Goal: Navigation & Orientation: Find specific page/section

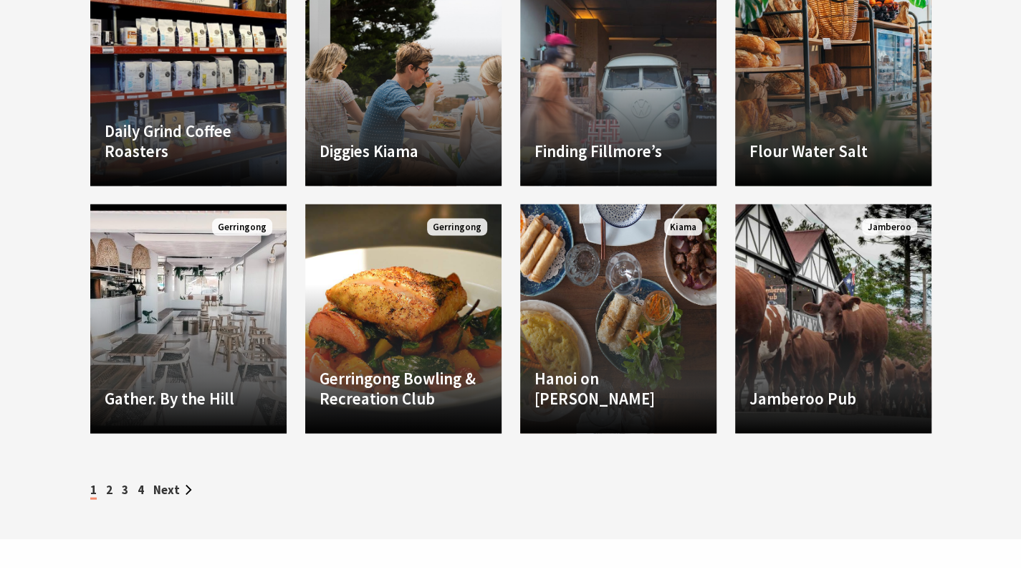
scroll to position [1147, 0]
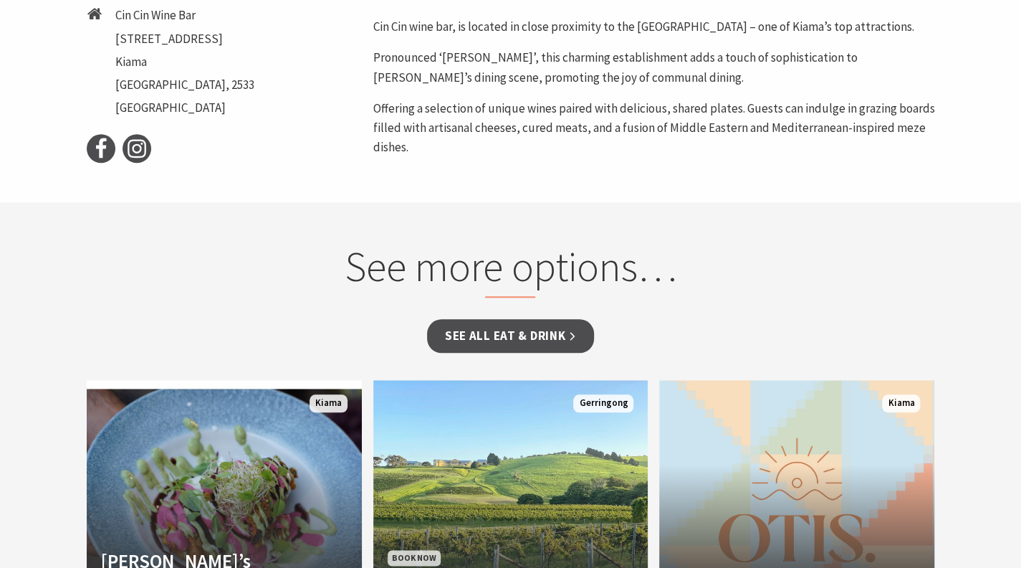
scroll to position [717, 0]
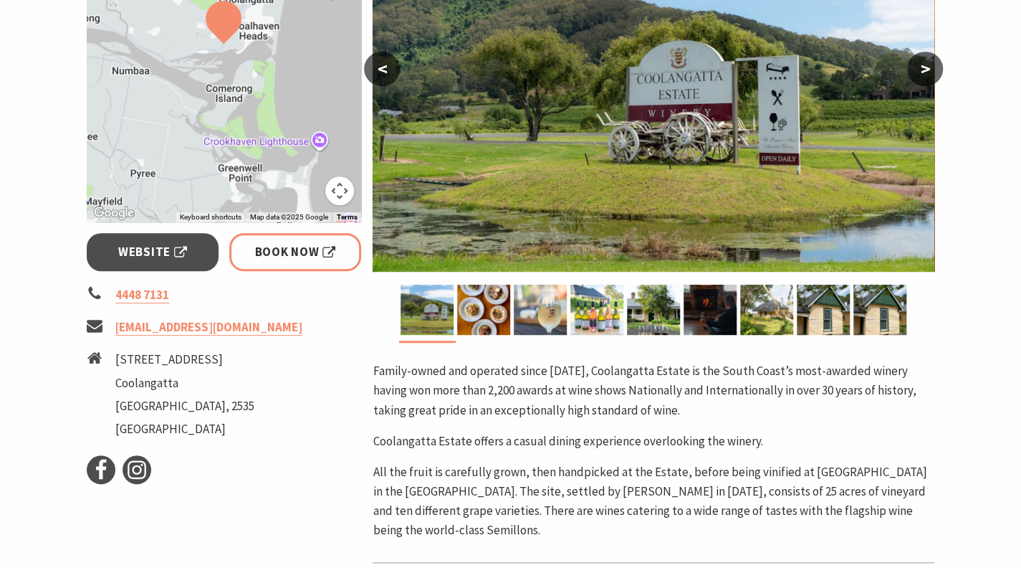
scroll to position [430, 0]
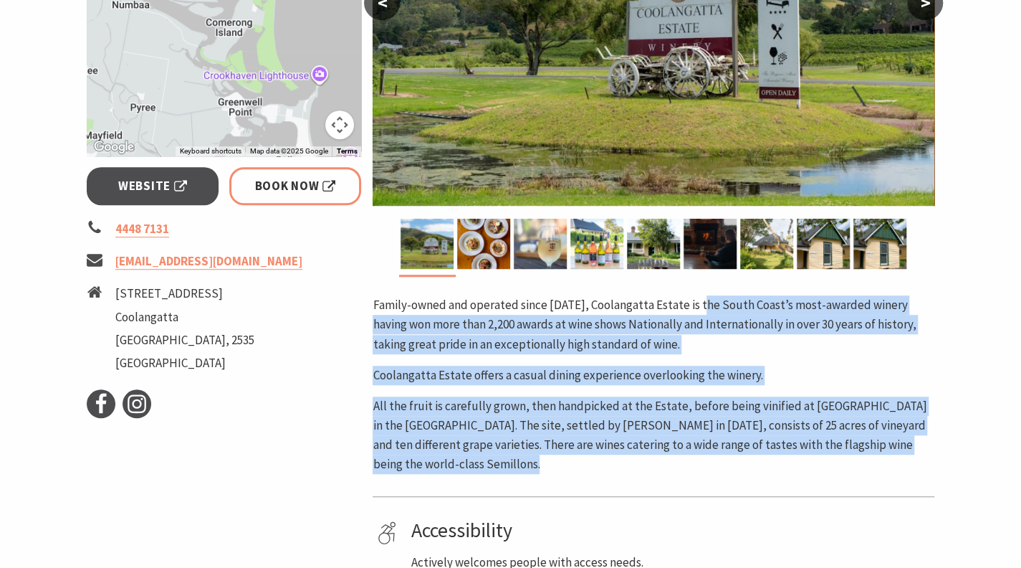
drag, startPoint x: 702, startPoint y: 300, endPoint x: 773, endPoint y: 479, distance: 191.8
click at [772, 479] on div "Area Surrounding Areas #Wineries & Breweries #Restaurants & Cafés < > Family-ow…" at bounding box center [653, 284] width 573 height 968
click at [756, 462] on p "All the fruit is carefully grown, then handpicked at the Estate, before being v…" at bounding box center [654, 435] width 562 height 78
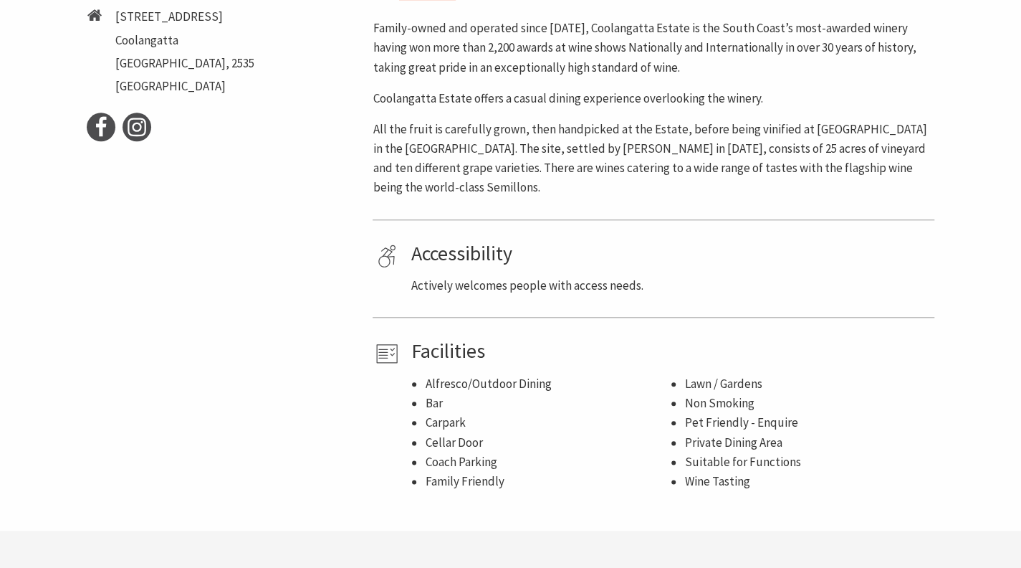
scroll to position [717, 0]
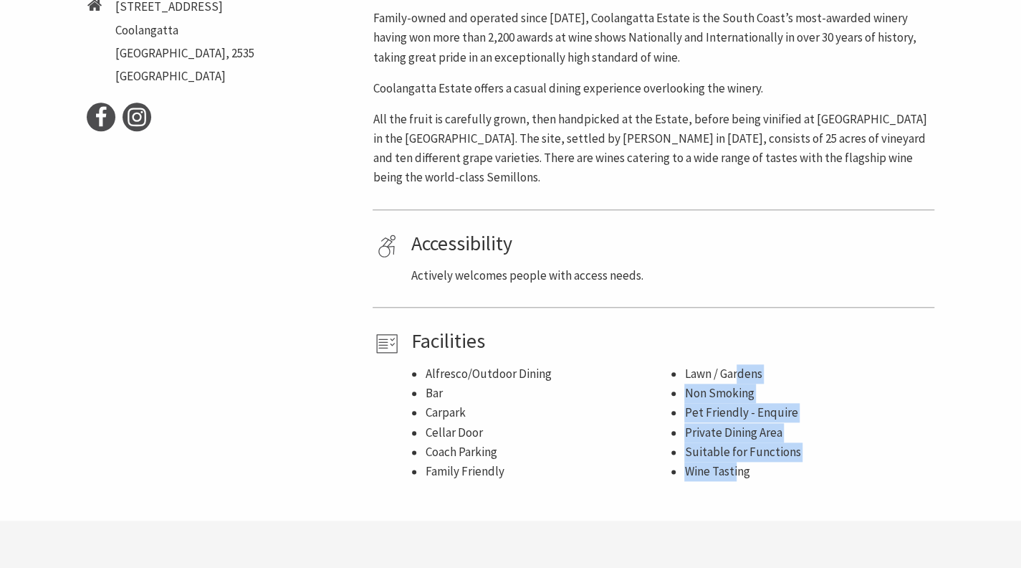
drag, startPoint x: 743, startPoint y: 373, endPoint x: 735, endPoint y: 465, distance: 92.0
click at [735, 465] on ul "Alfresco/Outdoor Dining Bar Carpark Cellar Door Coach Parking Family Friendly L…" at bounding box center [670, 422] width 519 height 117
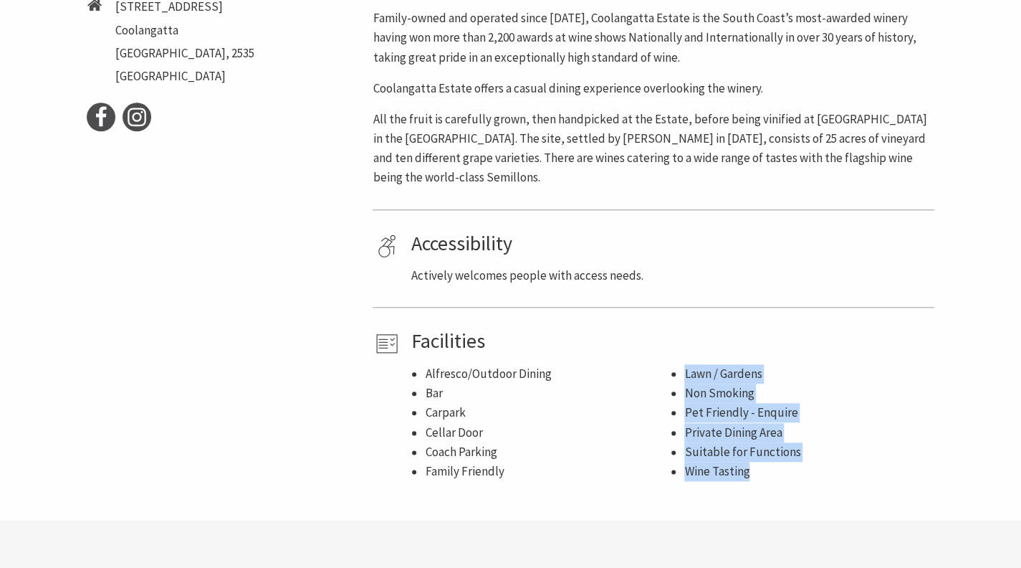
drag, startPoint x: 761, startPoint y: 469, endPoint x: 680, endPoint y: 363, distance: 133.0
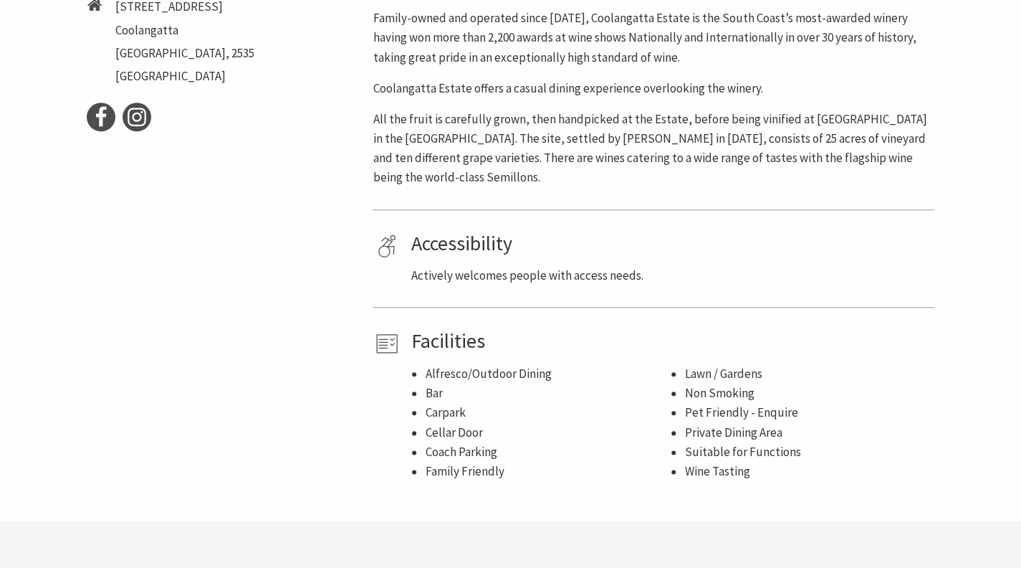
click at [550, 449] on li "Coach Parking" at bounding box center [547, 451] width 245 height 19
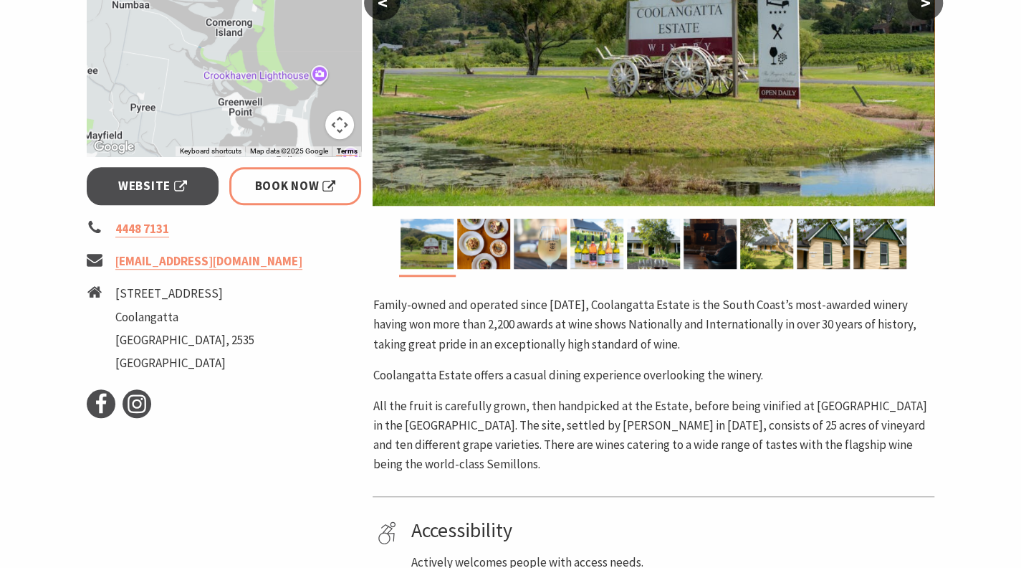
scroll to position [215, 0]
